Goal: Information Seeking & Learning: Learn about a topic

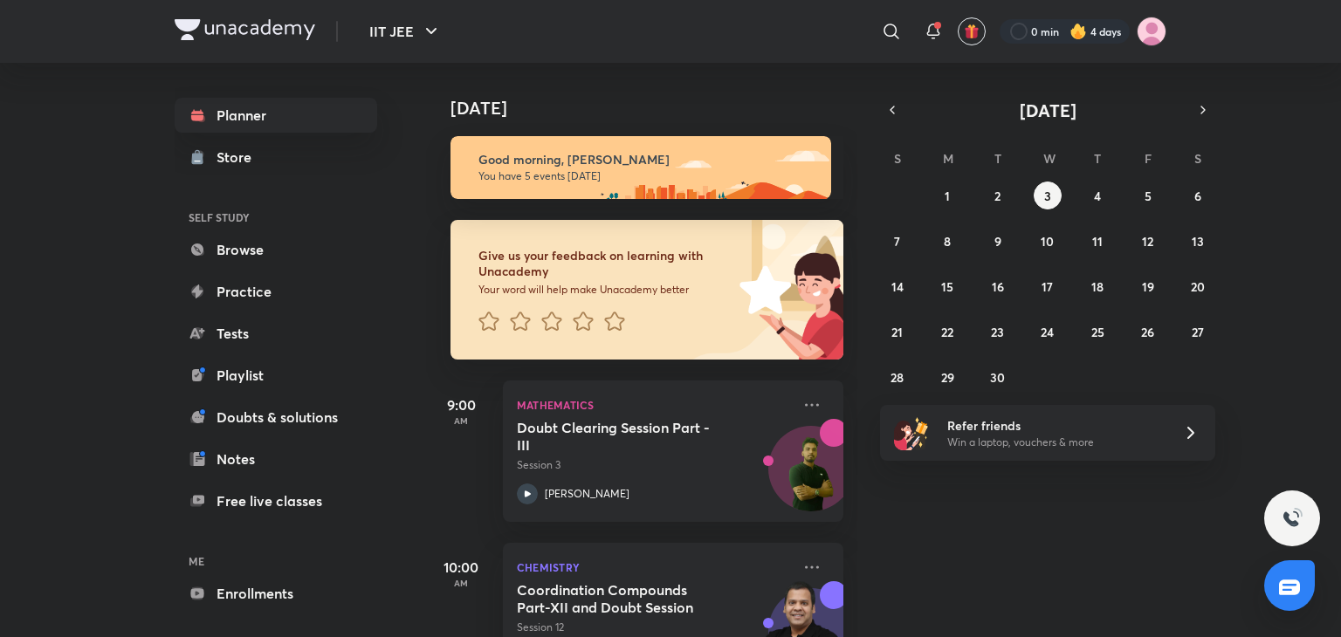
drag, startPoint x: 477, startPoint y: 259, endPoint x: 519, endPoint y: 282, distance: 47.7
click at [477, 258] on div "Give us your feedback on learning with Unacademy Your word will help make Unaca…" at bounding box center [592, 290] width 283 height 140
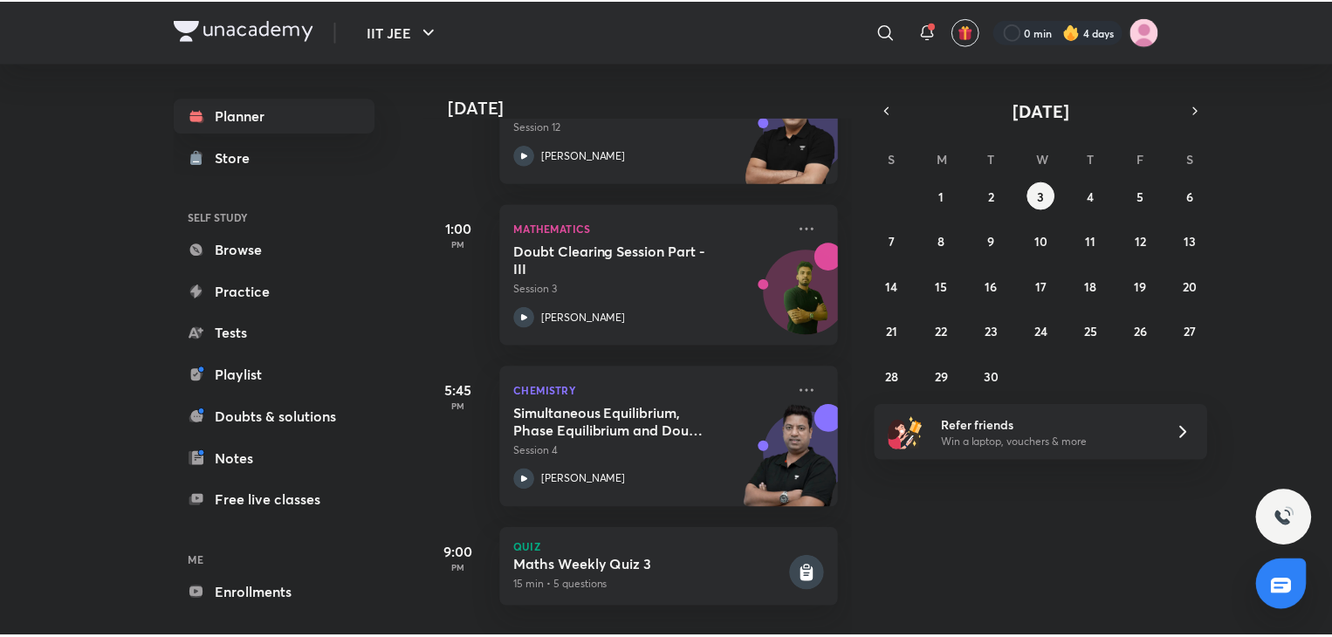
scroll to position [513, 0]
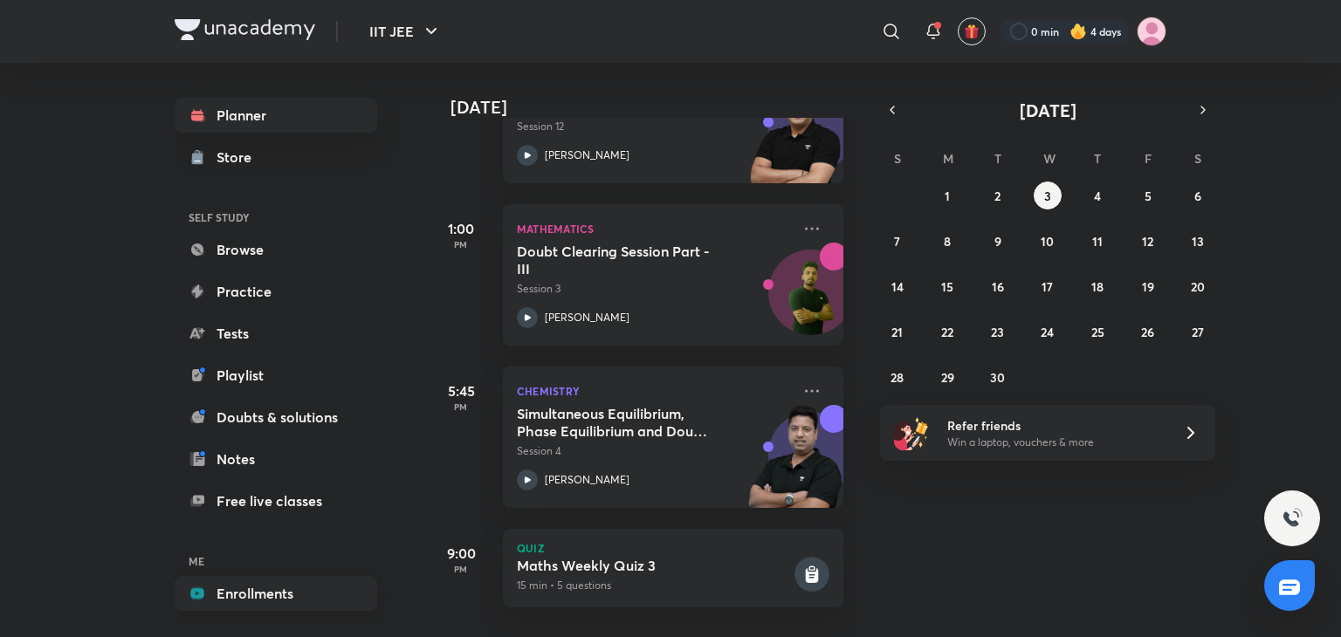
click at [286, 595] on link "Enrollments" at bounding box center [276, 593] width 203 height 35
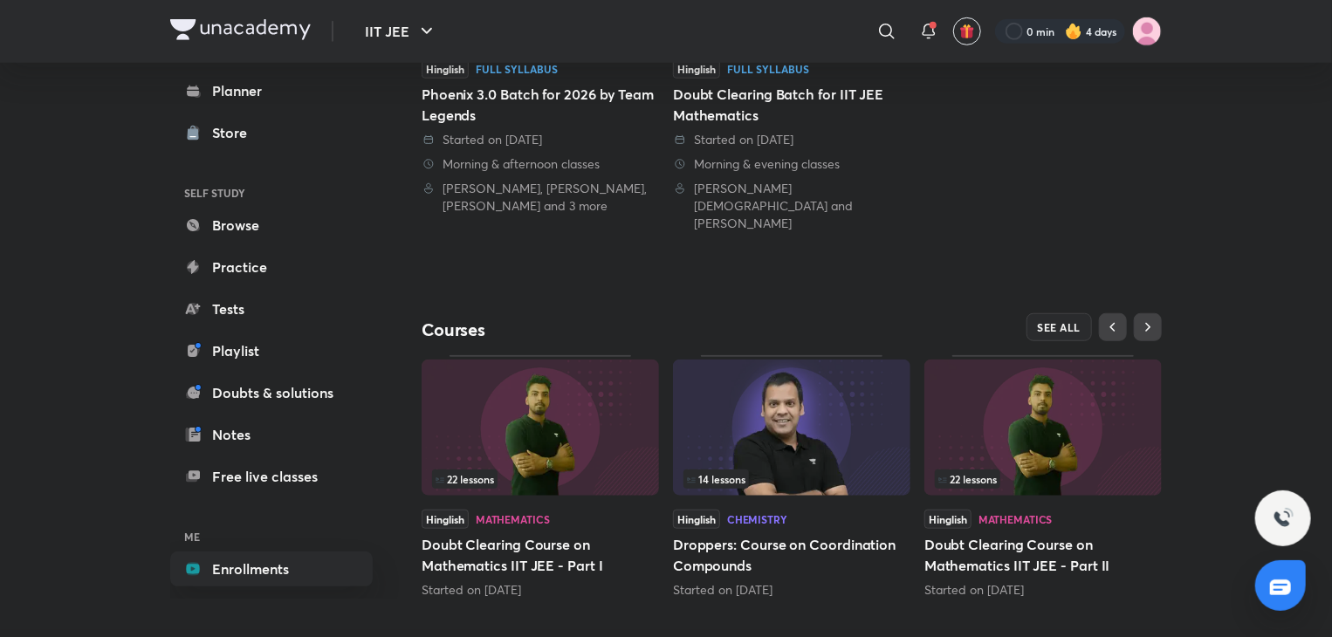
scroll to position [562, 0]
click at [1049, 313] on button "SEE ALL" at bounding box center [1060, 326] width 66 height 28
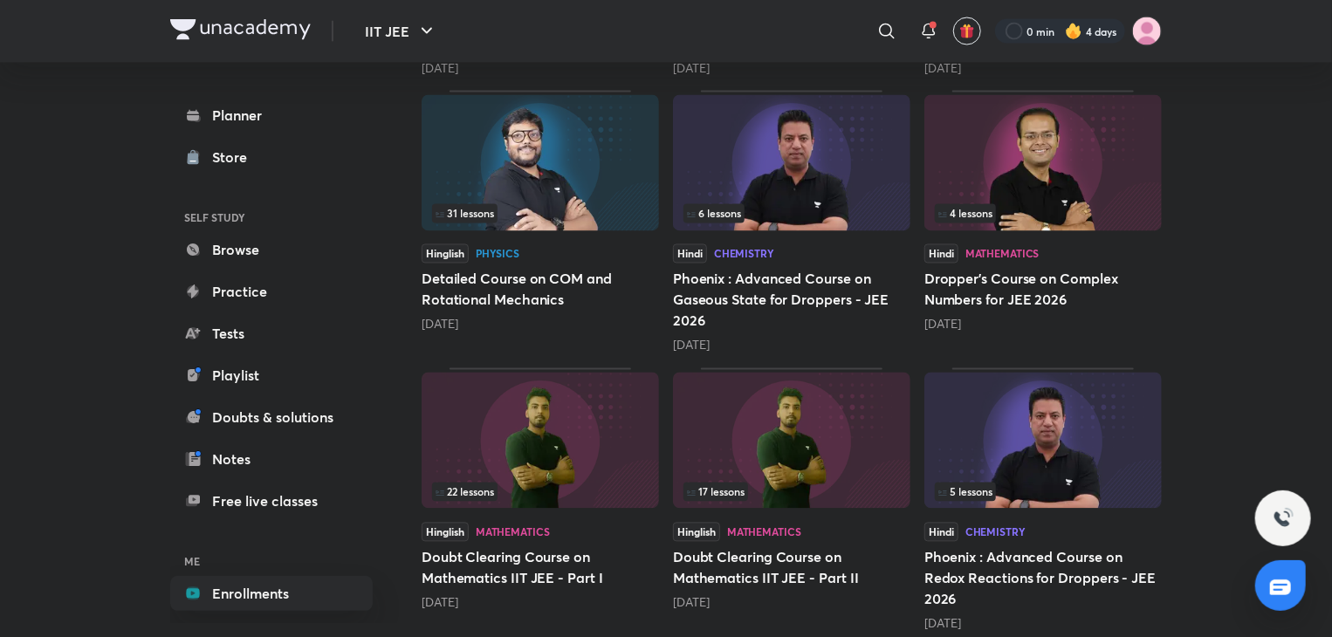
scroll to position [1594, 0]
click at [595, 121] on img at bounding box center [541, 161] width 238 height 136
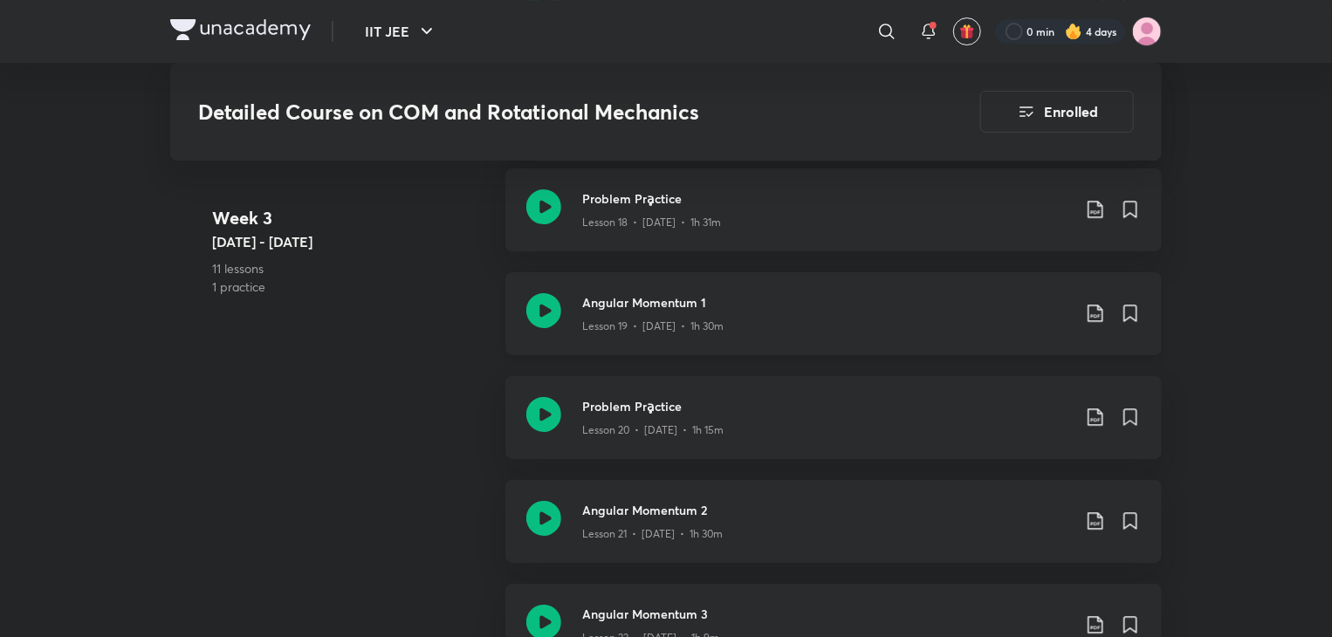
scroll to position [3162, 0]
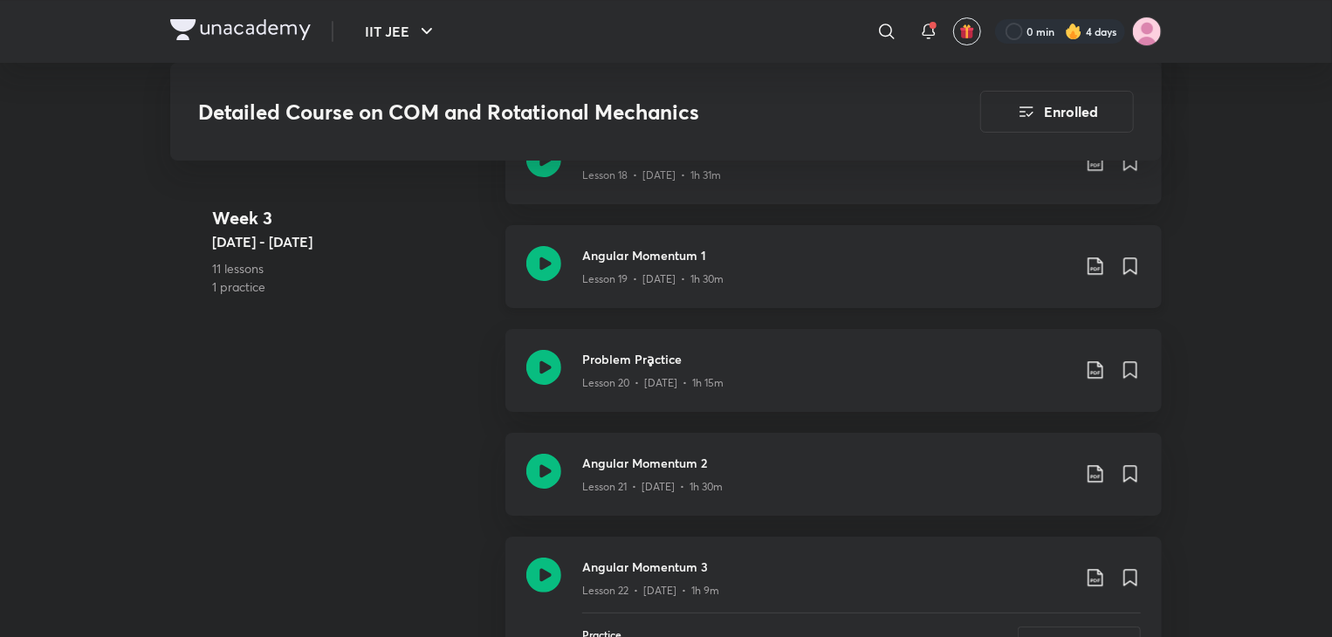
click at [1092, 259] on icon at bounding box center [1095, 266] width 21 height 21
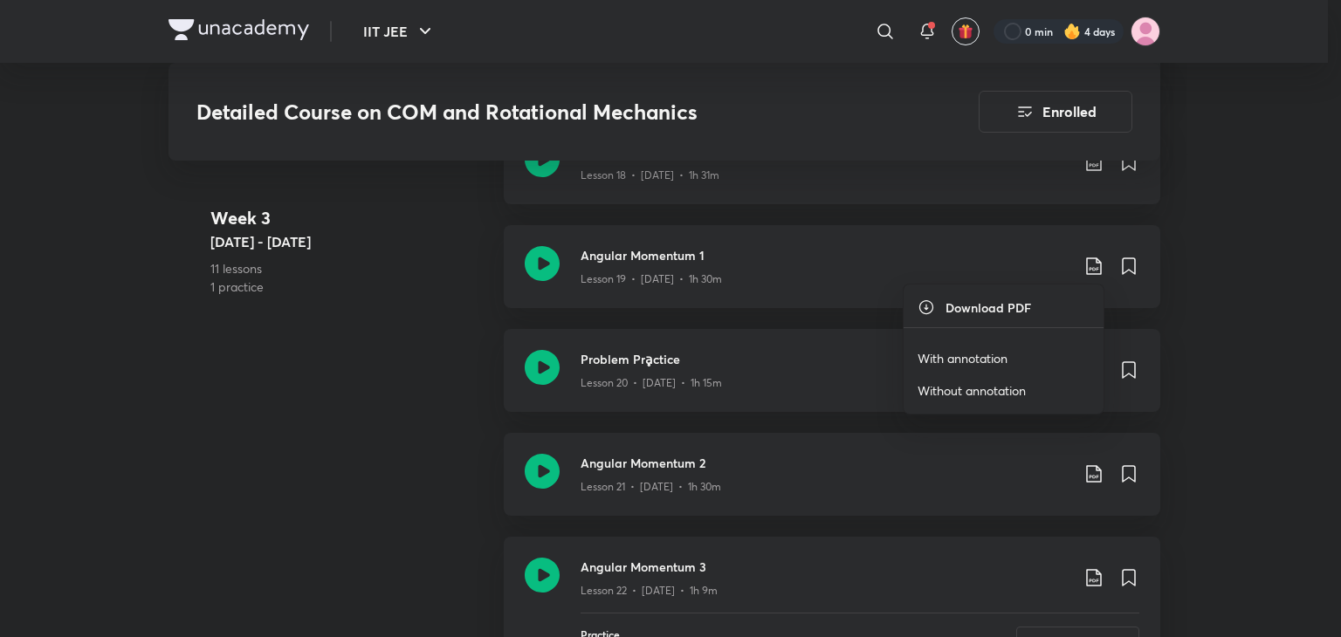
click at [926, 359] on p "With annotation" at bounding box center [963, 358] width 90 height 18
